Goal: Task Accomplishment & Management: Manage account settings

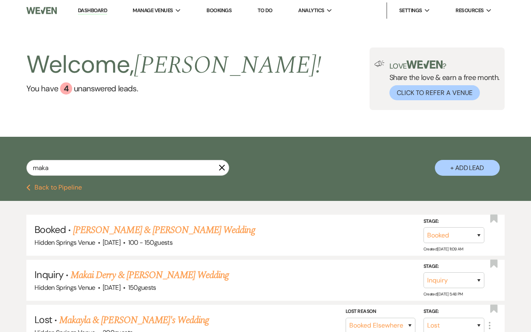
select select "8"
select select "6"
click at [221, 166] on use "button" at bounding box center [222, 168] width 6 height 6
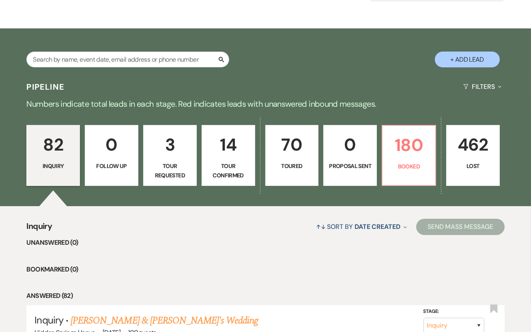
scroll to position [108, 0]
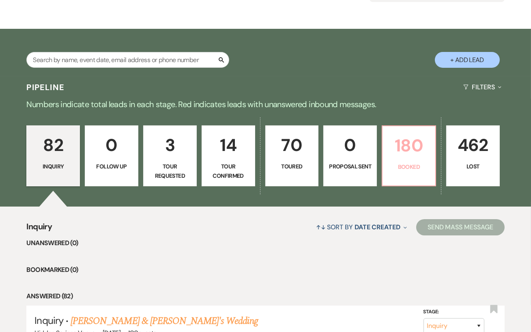
click at [409, 174] on link "180 Booked" at bounding box center [409, 155] width 54 height 61
